Goal: Task Accomplishment & Management: Use online tool/utility

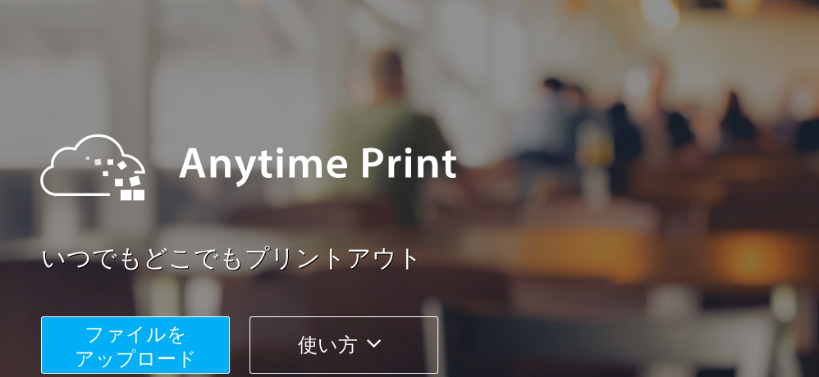
scroll to position [164, 0]
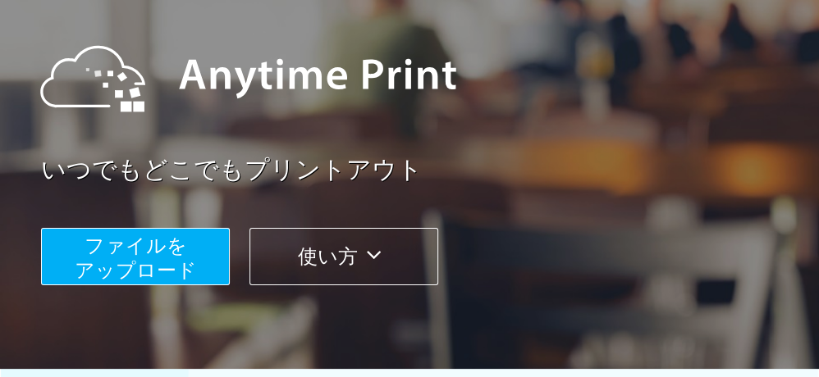
click at [149, 256] on span "ファイルを ​​アップロード" at bounding box center [136, 258] width 122 height 47
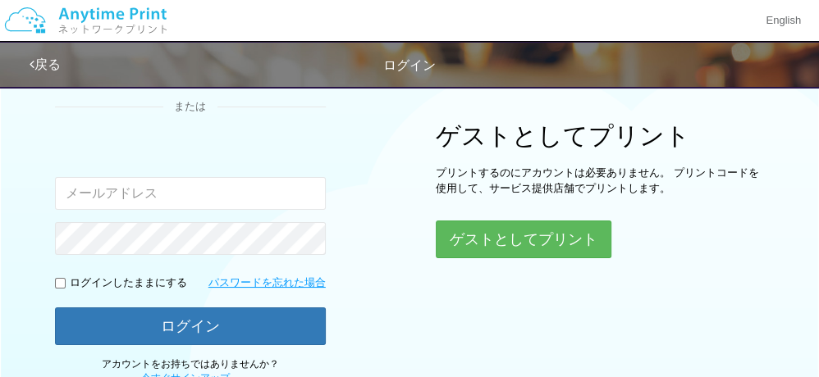
click at [164, 180] on input "email" at bounding box center [190, 193] width 271 height 33
type input "[EMAIL_ADDRESS][DOMAIN_NAME]"
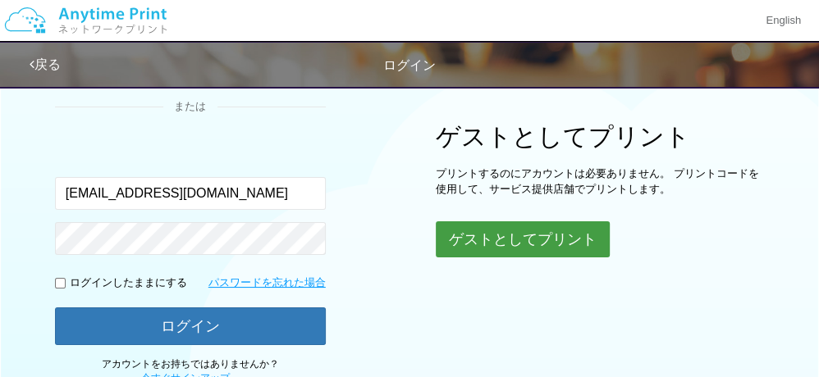
click at [536, 230] on button "ゲストとしてプリント" at bounding box center [523, 239] width 174 height 36
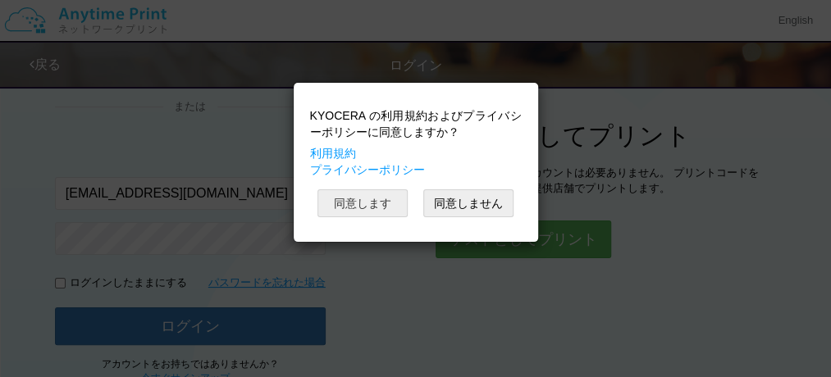
click at [351, 195] on button "同意します" at bounding box center [362, 203] width 90 height 28
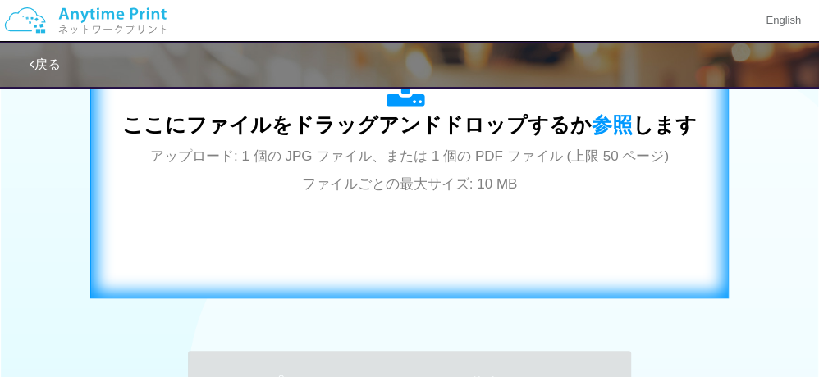
scroll to position [656, 0]
click at [601, 122] on span "参照" at bounding box center [611, 123] width 41 height 23
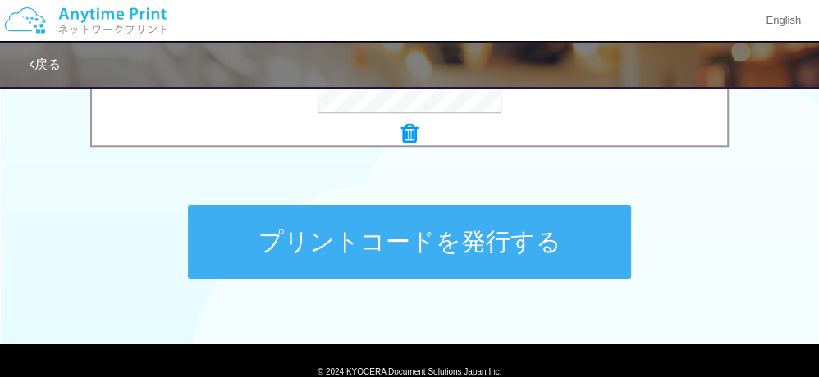
scroll to position [816, 0]
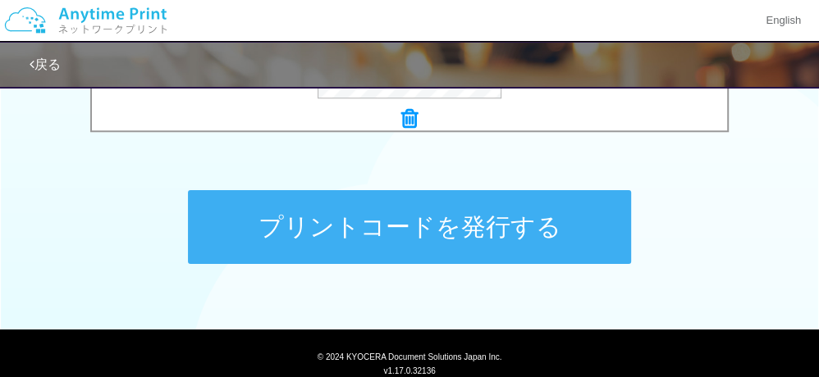
click at [397, 224] on button "プリントコードを発行する" at bounding box center [409, 227] width 443 height 74
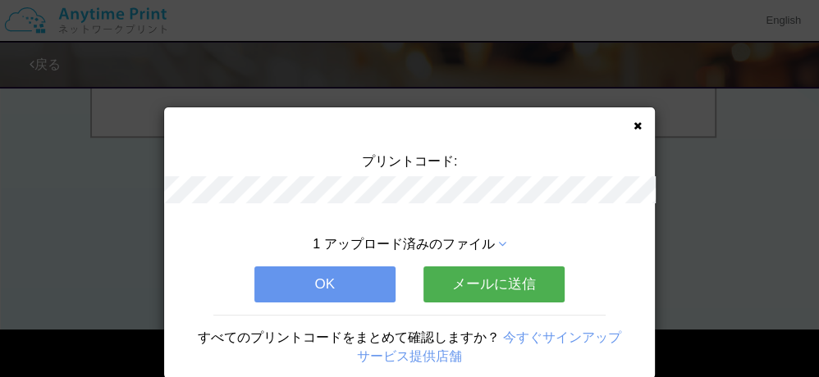
scroll to position [0, 0]
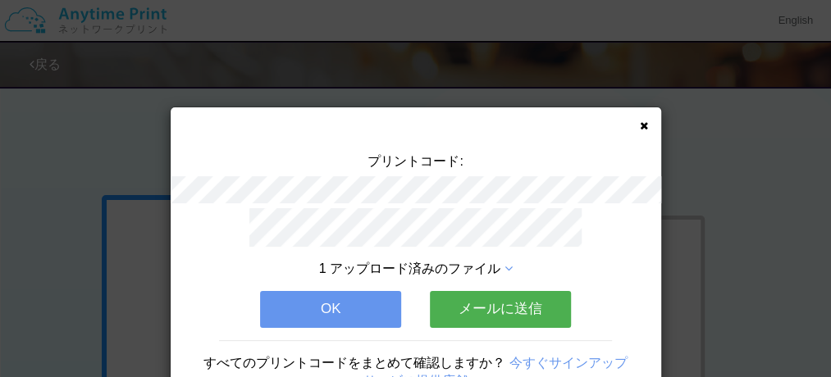
click at [358, 314] on button "OK" at bounding box center [330, 309] width 141 height 36
